Goal: Transaction & Acquisition: Purchase product/service

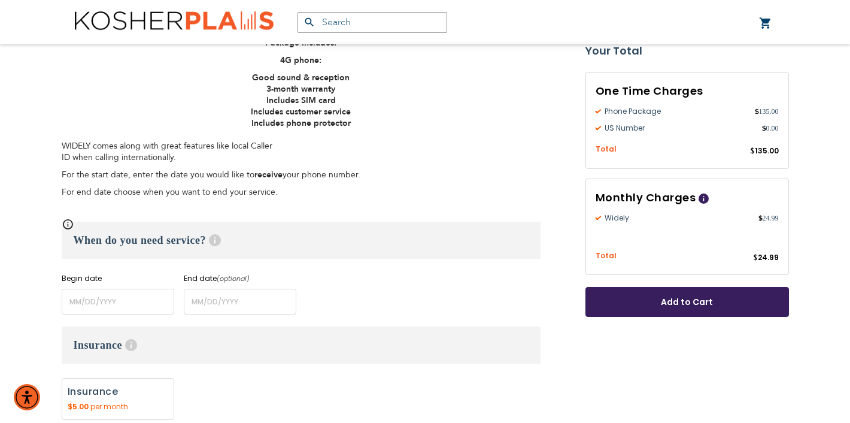
scroll to position [399, 0]
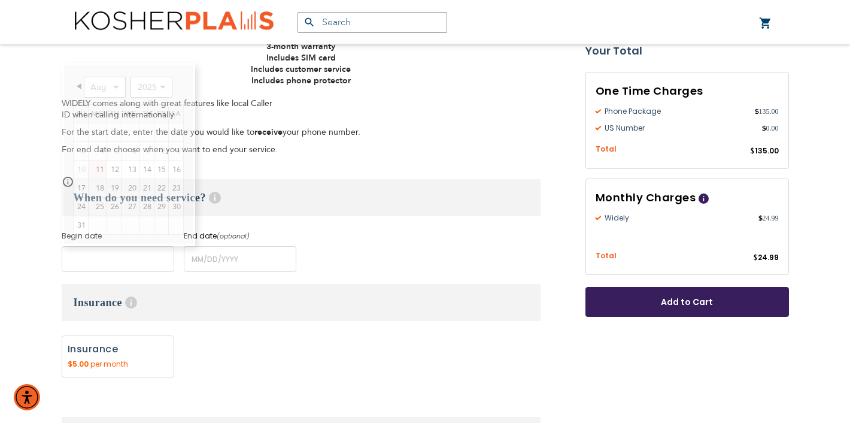
click at [86, 258] on input "name" at bounding box center [118, 259] width 113 height 26
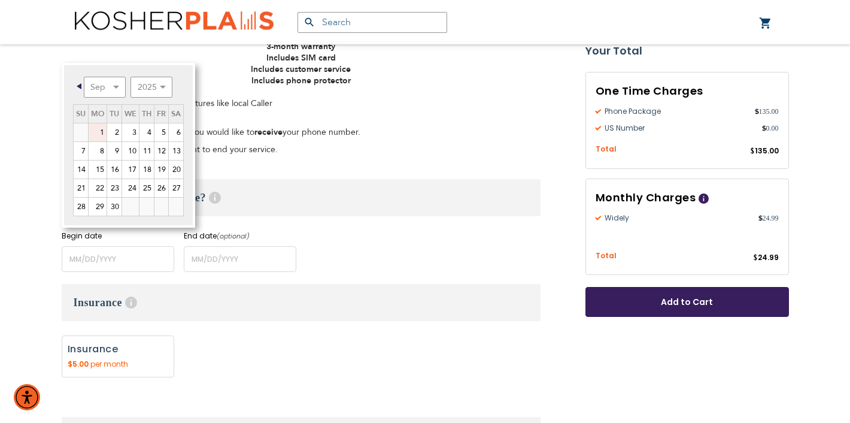
click at [102, 131] on link "1" at bounding box center [98, 132] width 18 height 18
type input "[DATE]"
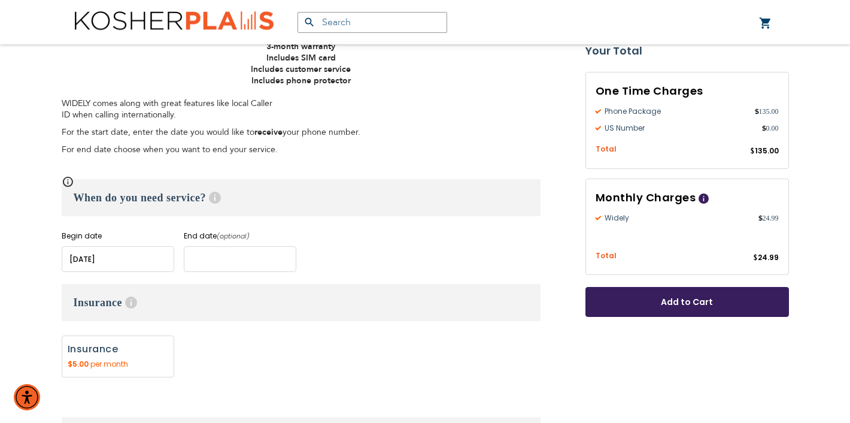
click at [234, 254] on input "name" at bounding box center [240, 259] width 113 height 26
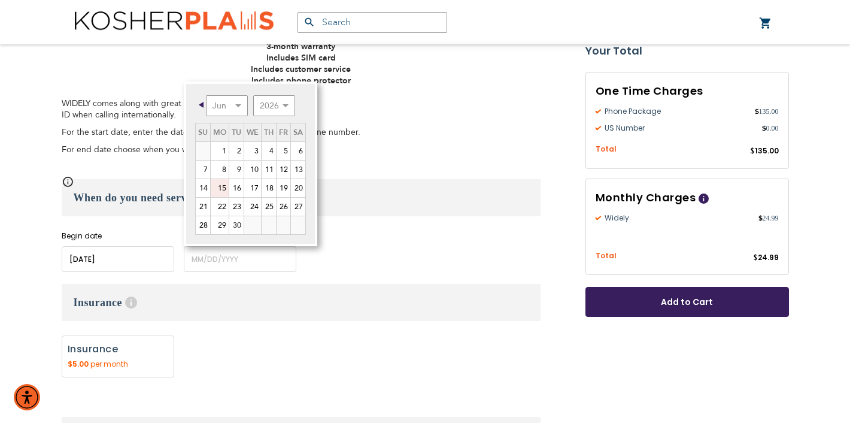
click at [222, 187] on link "15" at bounding box center [220, 188] width 18 height 18
type input "[DATE]"
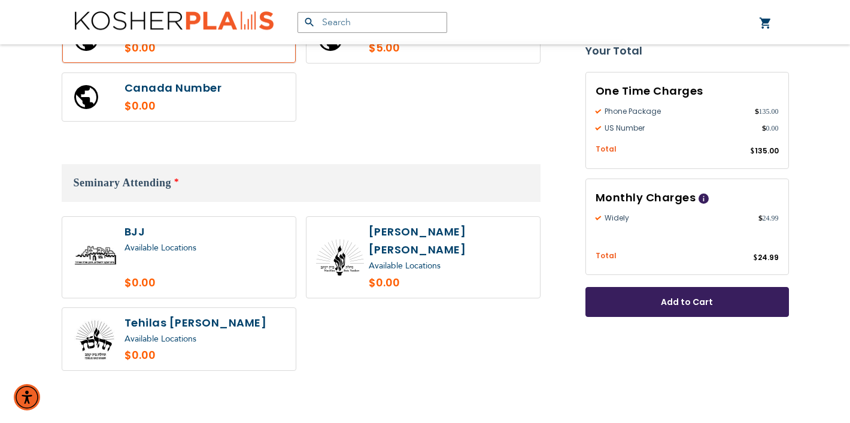
scroll to position [865, 0]
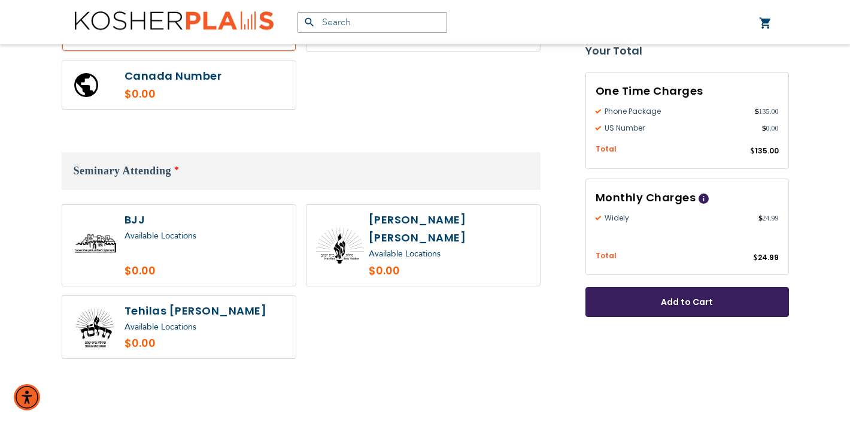
click at [192, 321] on span "Available Locations" at bounding box center [161, 326] width 72 height 11
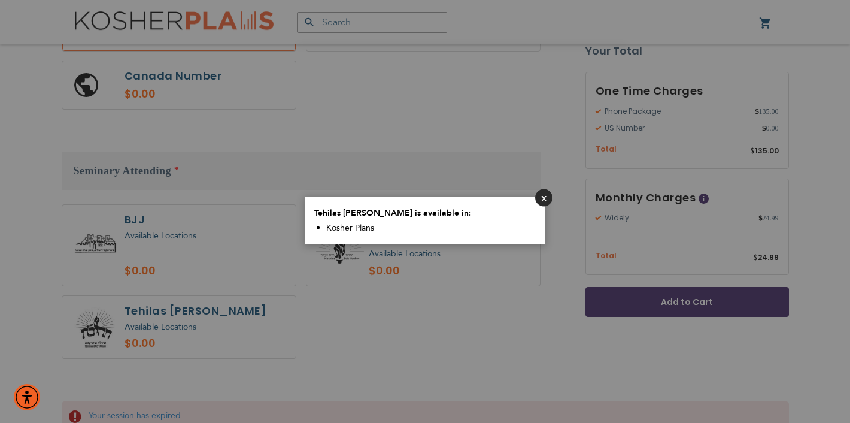
click at [546, 196] on button "Close" at bounding box center [543, 197] width 17 height 17
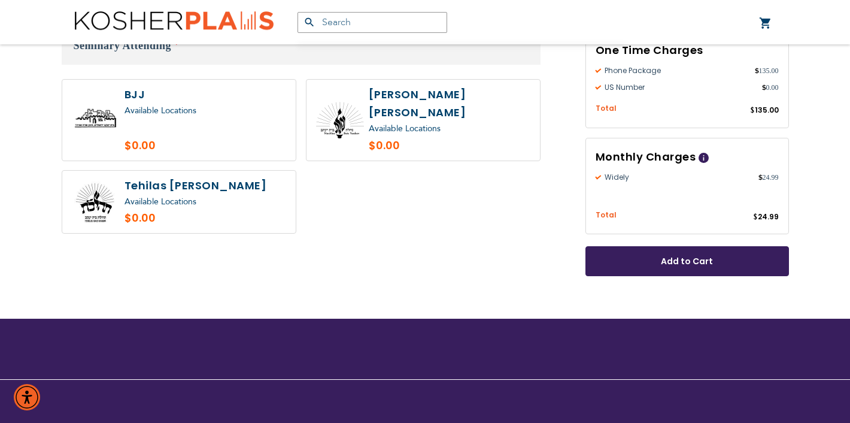
scroll to position [990, 0]
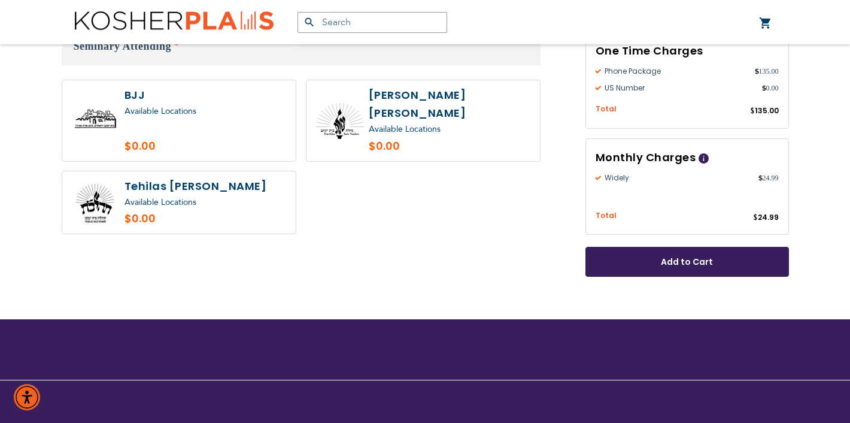
click at [165, 194] on label at bounding box center [179, 202] width 234 height 63
radio input "true"
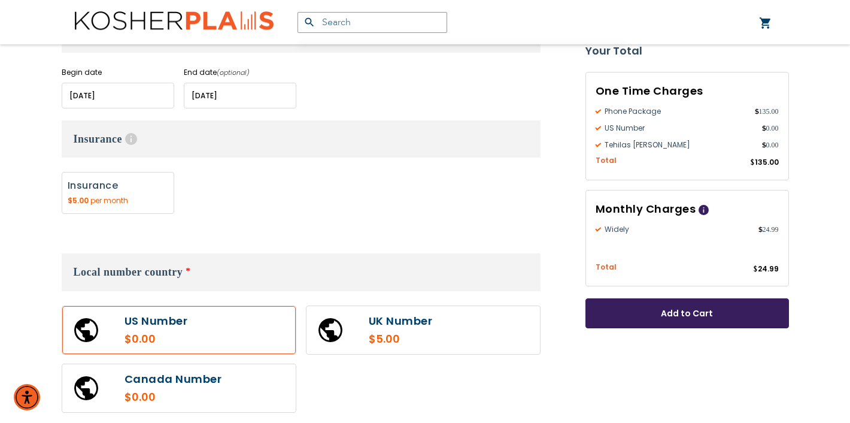
scroll to position [559, 0]
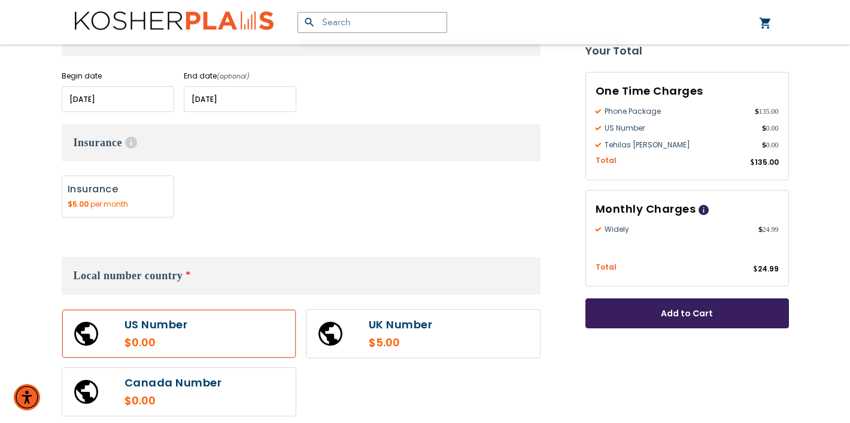
click at [686, 314] on span "Add to Cart" at bounding box center [687, 313] width 125 height 13
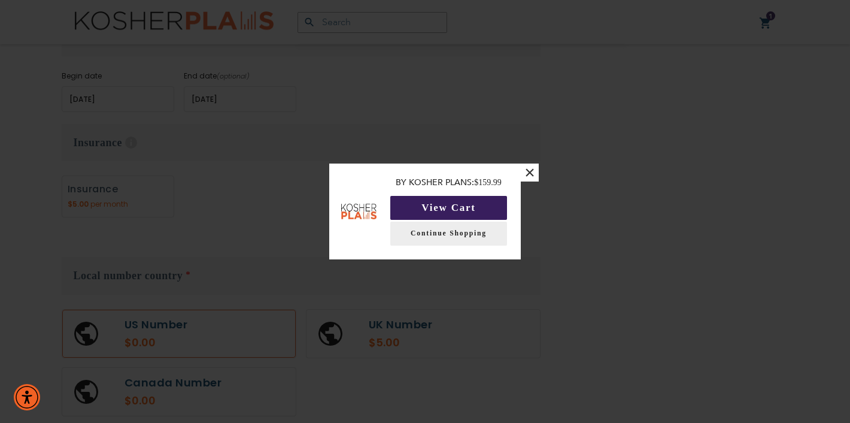
click at [448, 210] on button "View Cart" at bounding box center [448, 208] width 117 height 24
